Goal: Check status

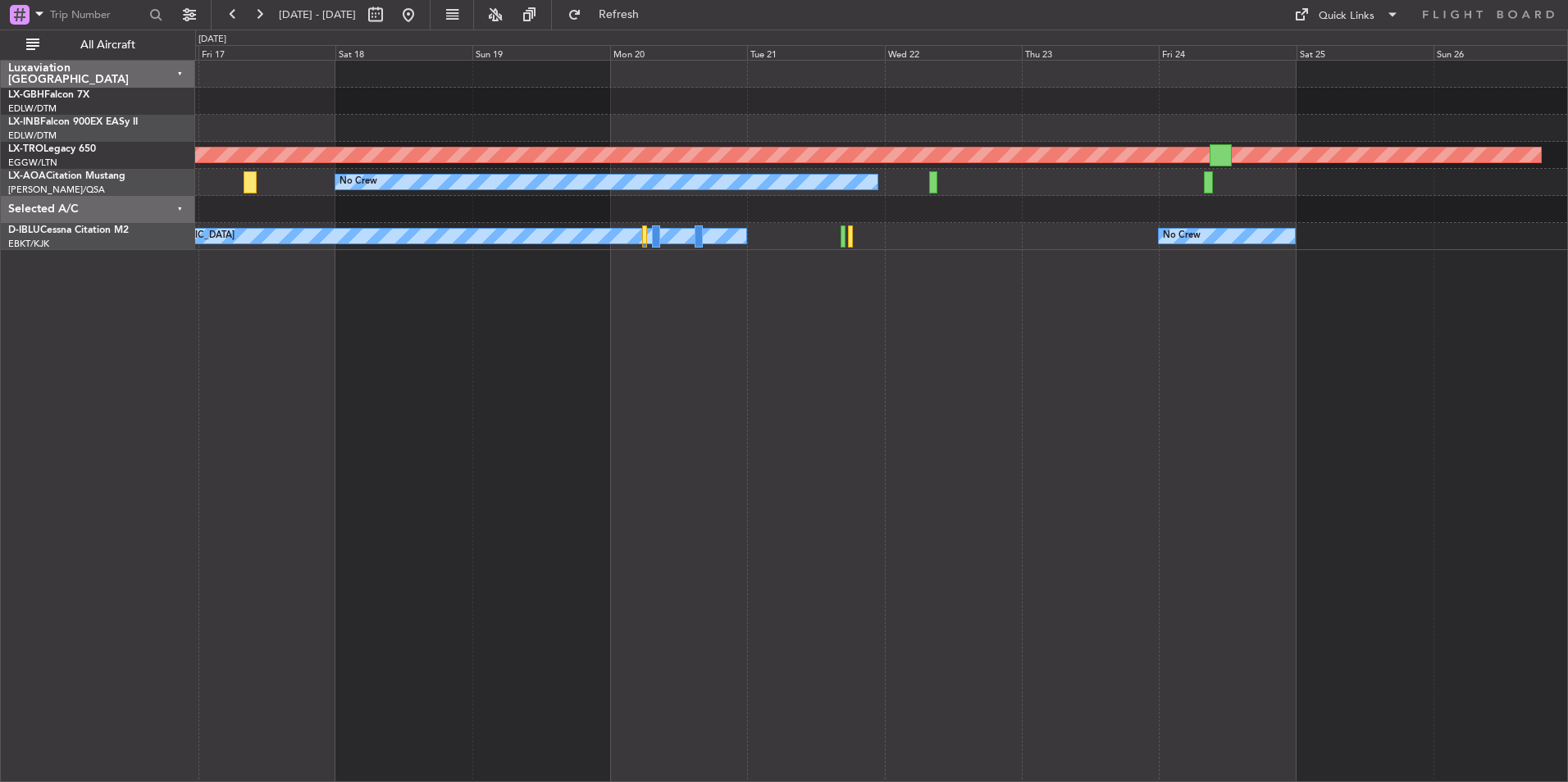
click at [186, 444] on div "Planned Maint Nurnberg Planned Maint [GEOGRAPHIC_DATA] (Riga Intl) No Crew No C…" at bounding box center [784, 406] width 1568 height 753
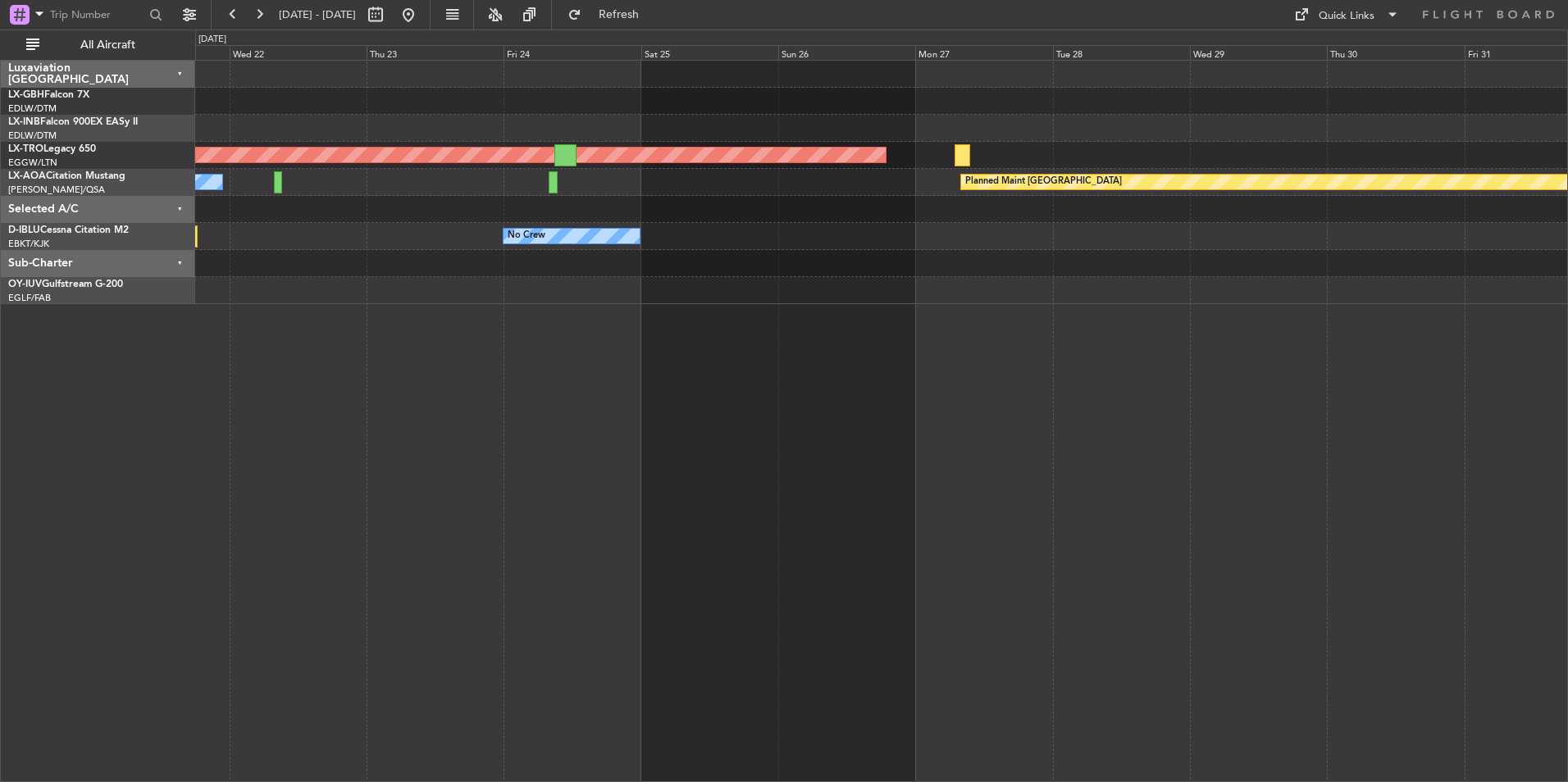
click at [768, 600] on div "Planned Maint Riga (Riga Intl) Planned Maint [GEOGRAPHIC_DATA] No Crew No Crew …" at bounding box center [881, 421] width 1373 height 723
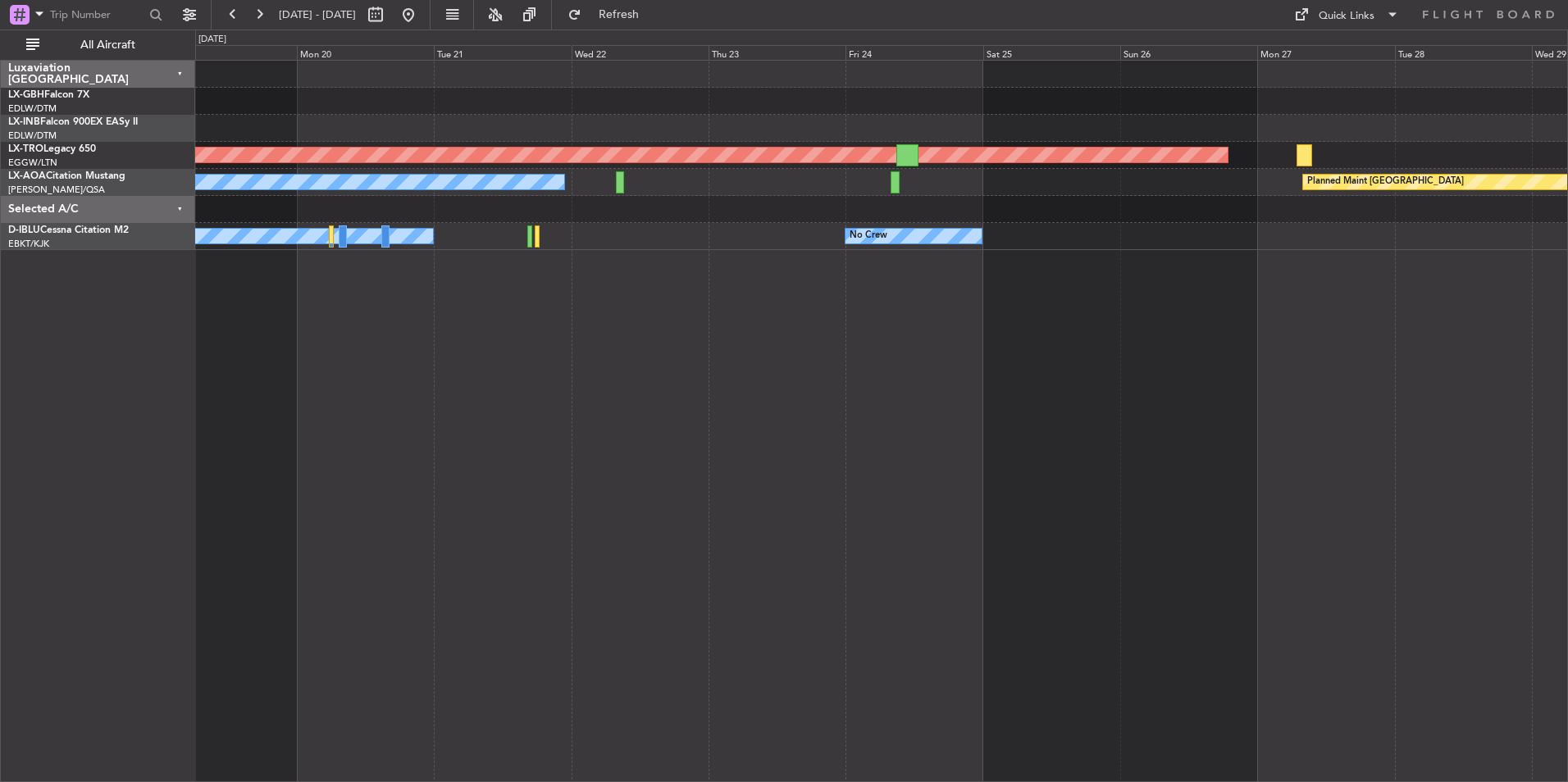
click at [836, 382] on div "Planned Maint Riga (Riga Intl) Planned Maint [GEOGRAPHIC_DATA] No Crew No Crew …" at bounding box center [881, 421] width 1373 height 723
